Goal: Task Accomplishment & Management: Use online tool/utility

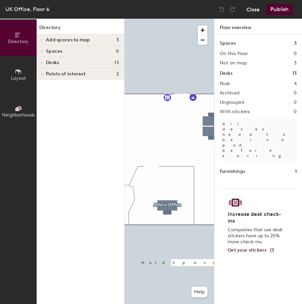
click at [254, 10] on button "Close" at bounding box center [253, 9] width 13 height 11
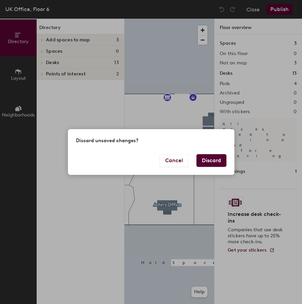
click at [206, 162] on button "Discard" at bounding box center [212, 160] width 30 height 13
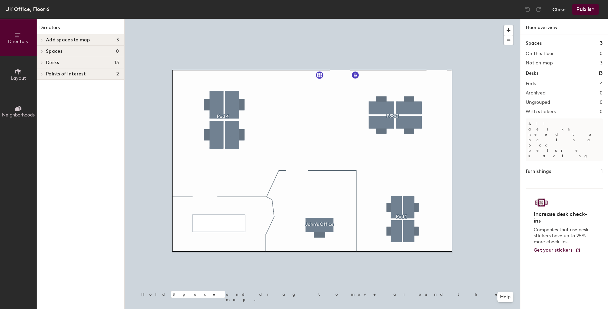
click at [557, 8] on button "Close" at bounding box center [558, 9] width 13 height 11
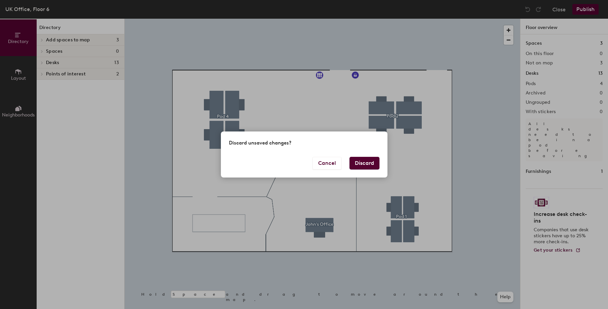
click at [375, 161] on button "Discard" at bounding box center [365, 163] width 30 height 13
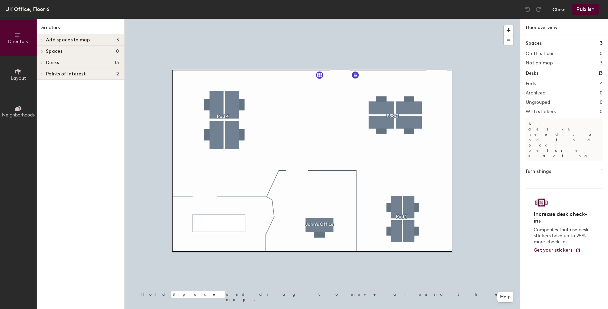
click at [558, 9] on button "Close" at bounding box center [558, 9] width 13 height 11
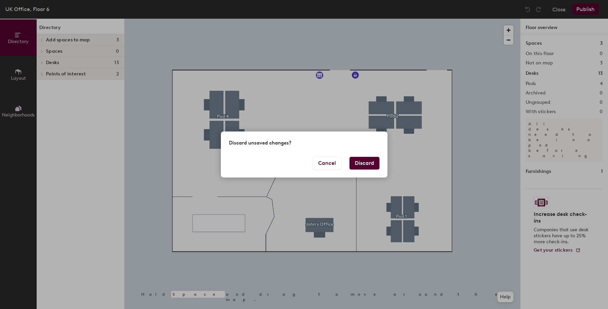
click at [365, 163] on button "Discard" at bounding box center [365, 163] width 30 height 13
